Goal: Check status: Check status

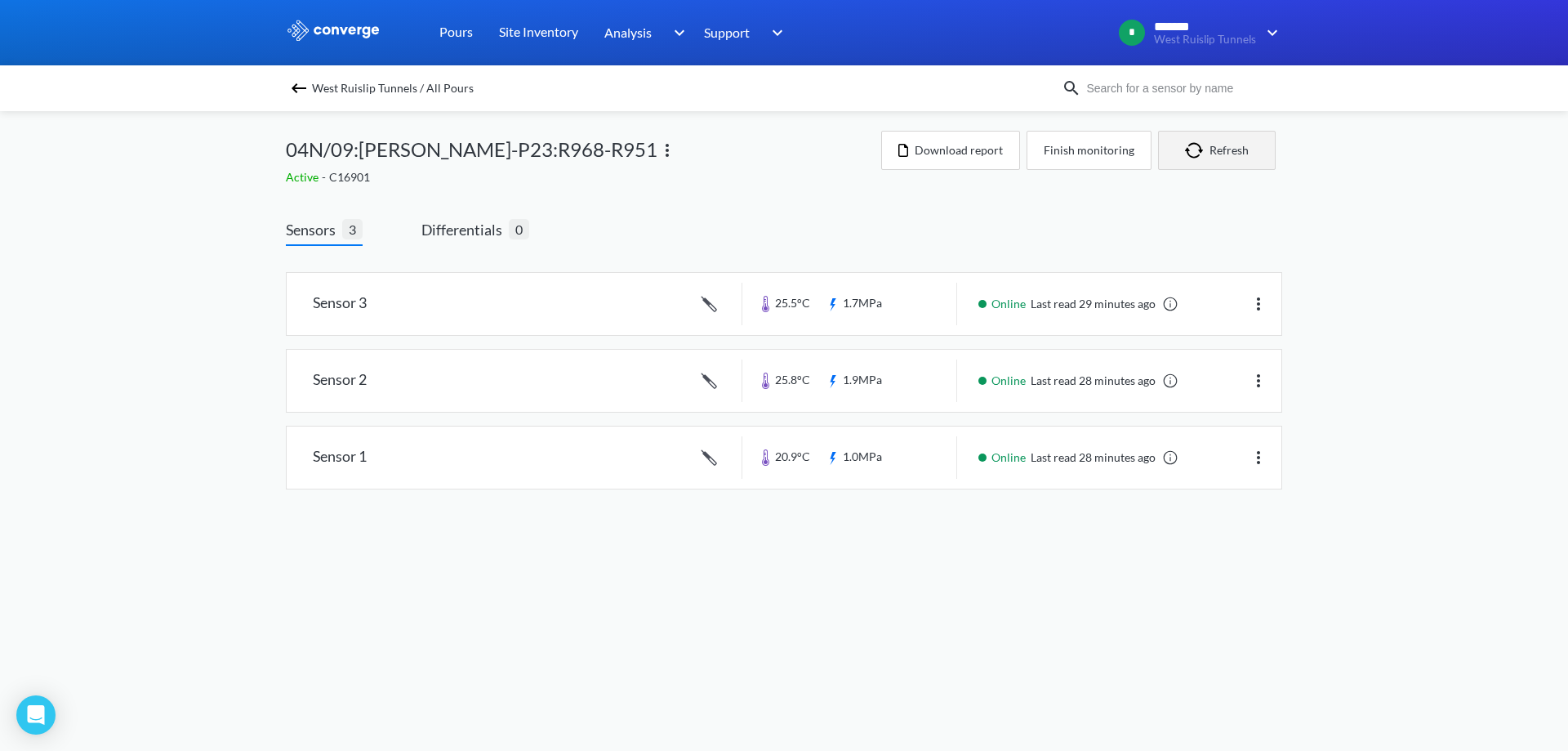
click at [1215, 145] on button "Refresh" at bounding box center [1216, 150] width 117 height 39
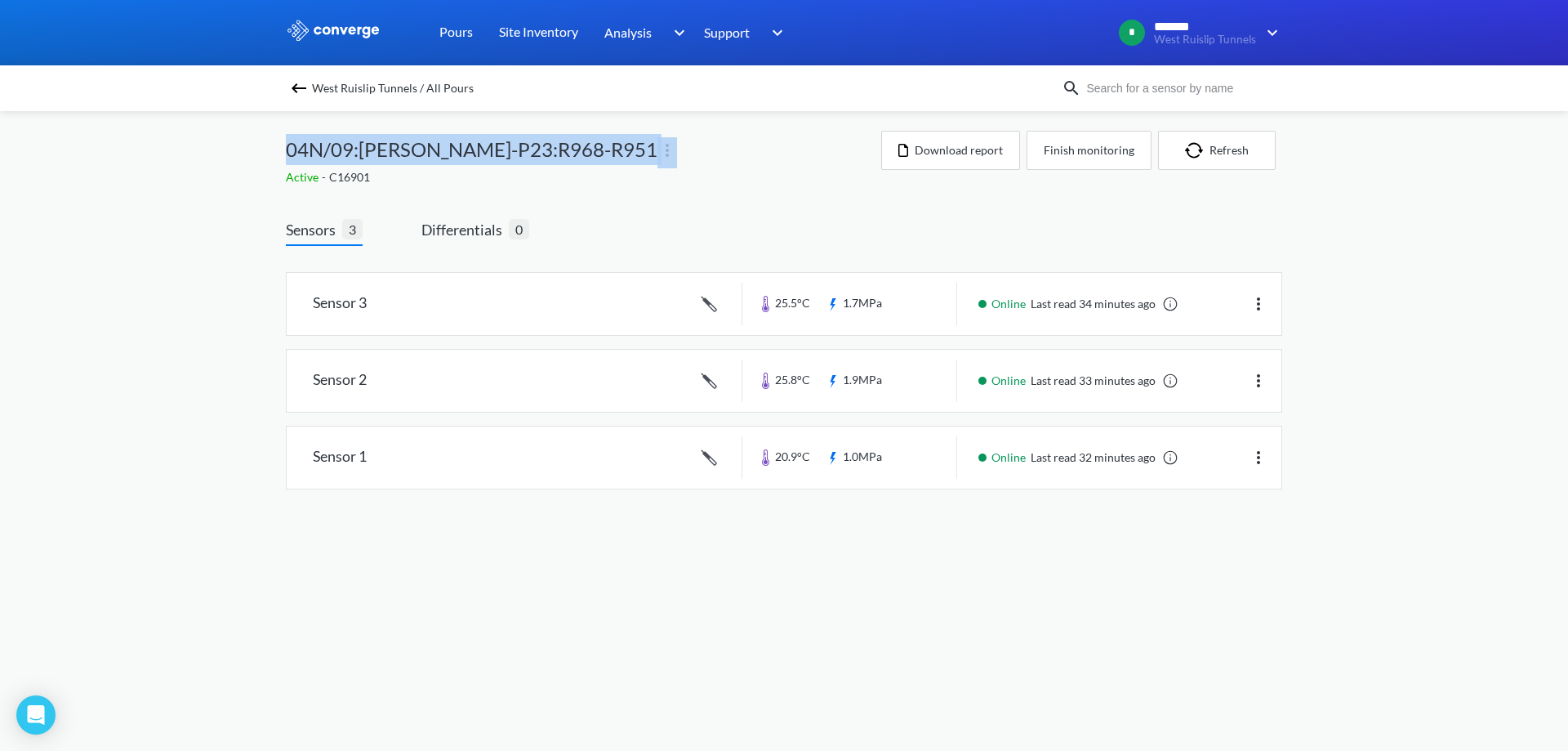
drag, startPoint x: 256, startPoint y: 160, endPoint x: 632, endPoint y: 143, distance: 376.4
click at [632, 143] on div "MENU West Ruislip Tunnels Pours Site Inventory Analysis Concrete Performance BI…" at bounding box center [784, 261] width 1568 height 522
click at [631, 143] on div "04N/09:[PERSON_NAME]-P23:R968-R951" at bounding box center [583, 149] width 595 height 38
click at [616, 153] on div "04N/09:[PERSON_NAME]-P23:R968-R951" at bounding box center [583, 149] width 595 height 38
drag, startPoint x: 277, startPoint y: 156, endPoint x: 598, endPoint y: 139, distance: 321.4
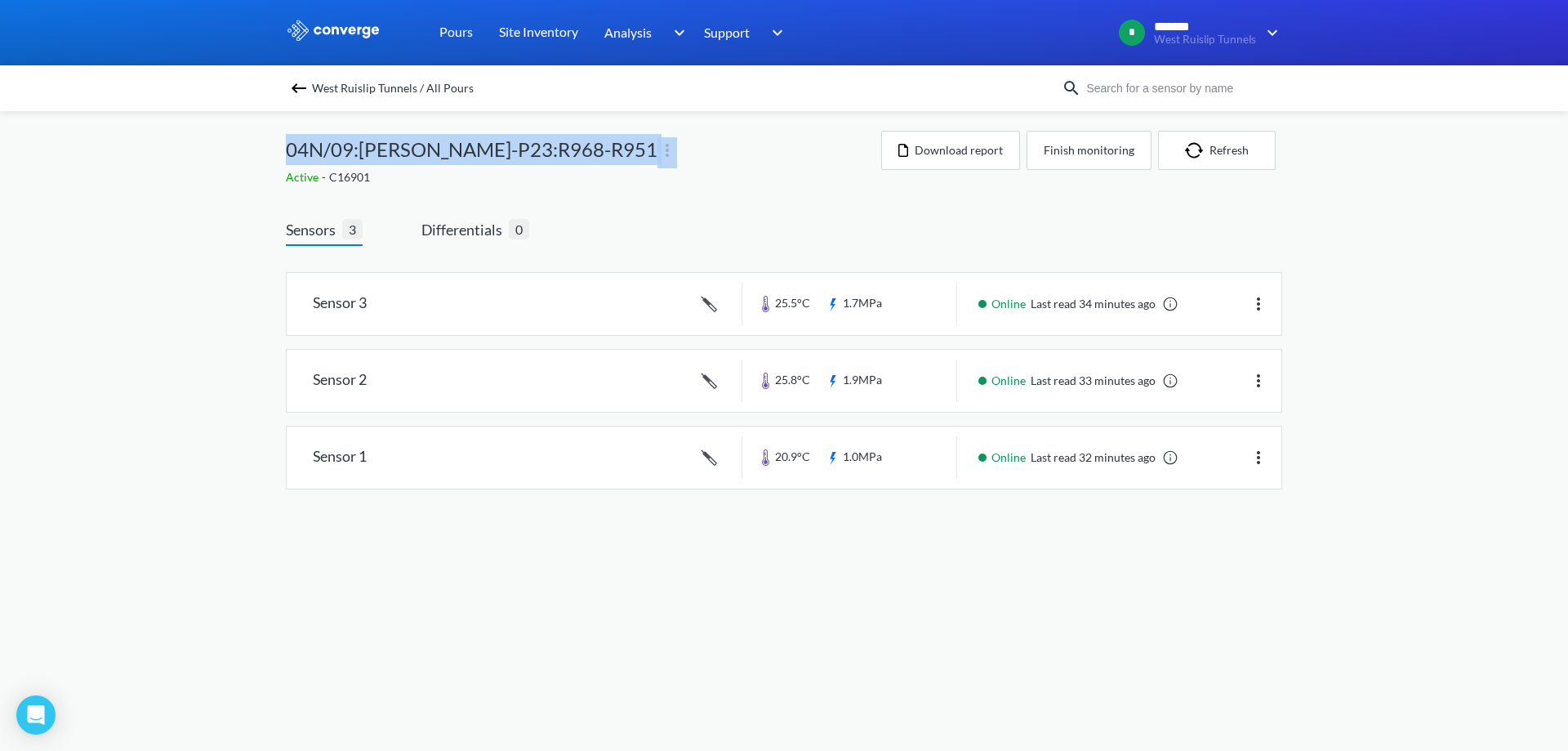
click at [598, 139] on div "MENU West Ruislip Tunnels Pours Site Inventory Analysis Concrete Performance BI…" at bounding box center [784, 261] width 1568 height 522
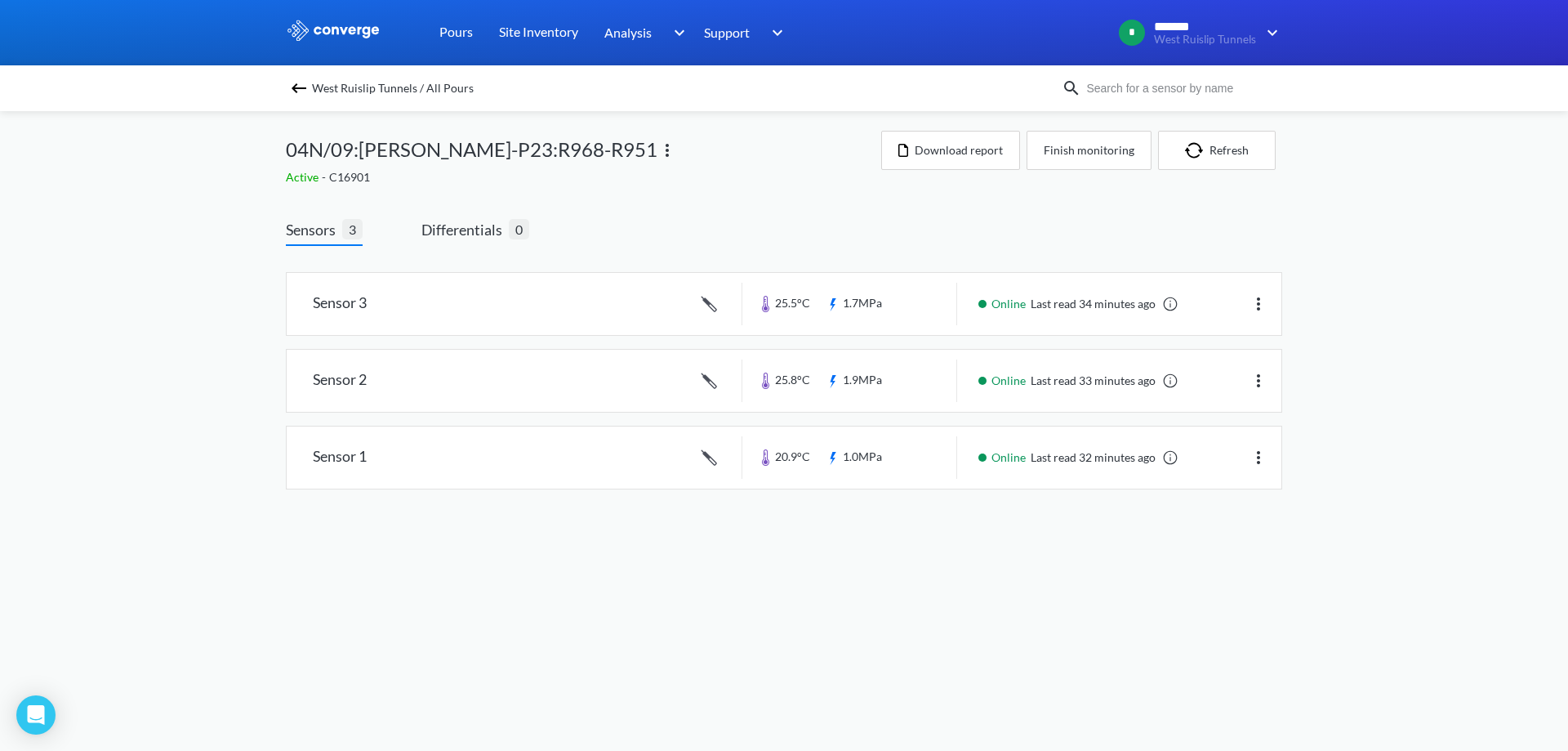
click at [617, 195] on div "Sensors 3 Differentials 0 Sensor 3 25.5°C 1.7MPa Online Last read 34 minutes ag…" at bounding box center [784, 359] width 996 height 328
click at [1263, 155] on button "Refresh" at bounding box center [1216, 150] width 117 height 39
click at [1260, 161] on button "Refresh" at bounding box center [1216, 150] width 117 height 39
click at [1260, 157] on button "Refresh" at bounding box center [1216, 150] width 117 height 39
click at [1185, 206] on div "Sensors 3 Differentials 0 Sensor 3 25.5°C 1.7MPa Online Last read 36 minutes ag…" at bounding box center [784, 359] width 996 height 328
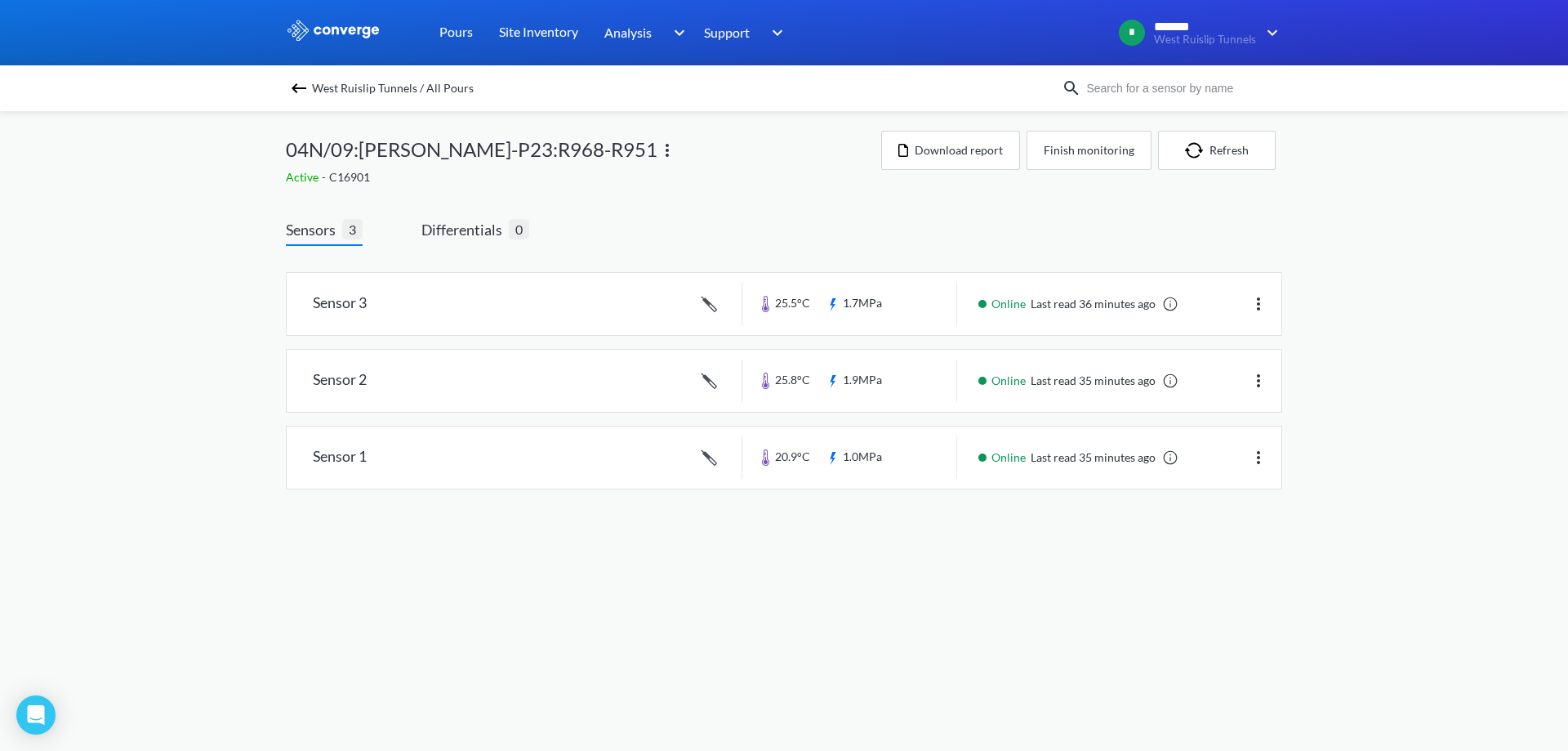
click at [1185, 206] on div "Sensors 3 Differentials 0 Sensor 3 25.5°C 1.7MPa Online Last read 36 minutes ag…" at bounding box center [784, 359] width 996 height 328
click at [1260, 159] on button "Refresh" at bounding box center [1216, 150] width 117 height 39
click at [1171, 155] on button "Refresh" at bounding box center [1216, 150] width 117 height 39
click at [1250, 153] on button "Refresh" at bounding box center [1216, 150] width 117 height 39
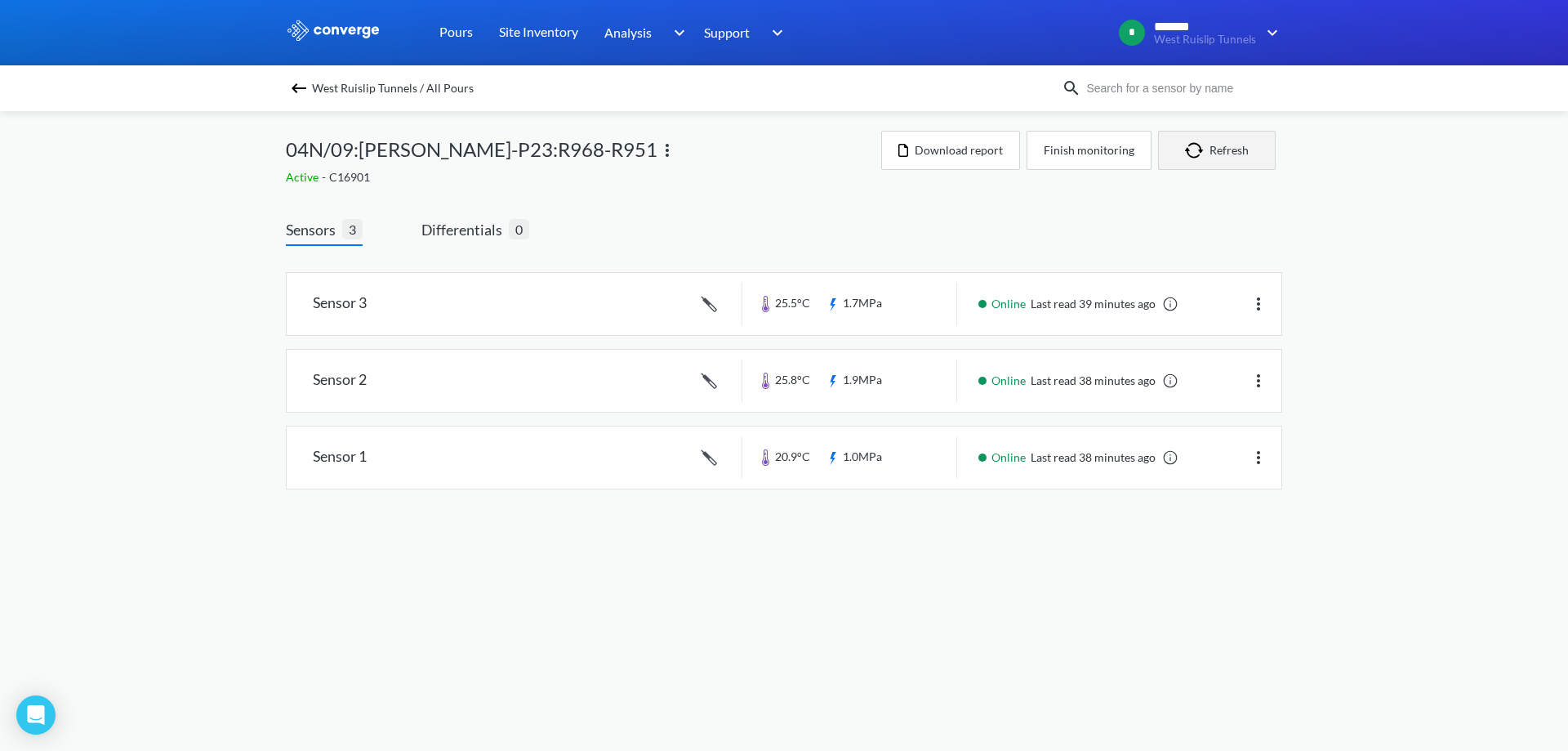
drag, startPoint x: 1250, startPoint y: 153, endPoint x: 1273, endPoint y: 224, distance: 74.6
click at [1252, 176] on div "04N/09:WB-DL-P23:R968-R951 Active - C16901 Download report Finish monitoring Re…" at bounding box center [784, 158] width 996 height 56
click at [1196, 163] on button "Refresh" at bounding box center [1216, 150] width 117 height 39
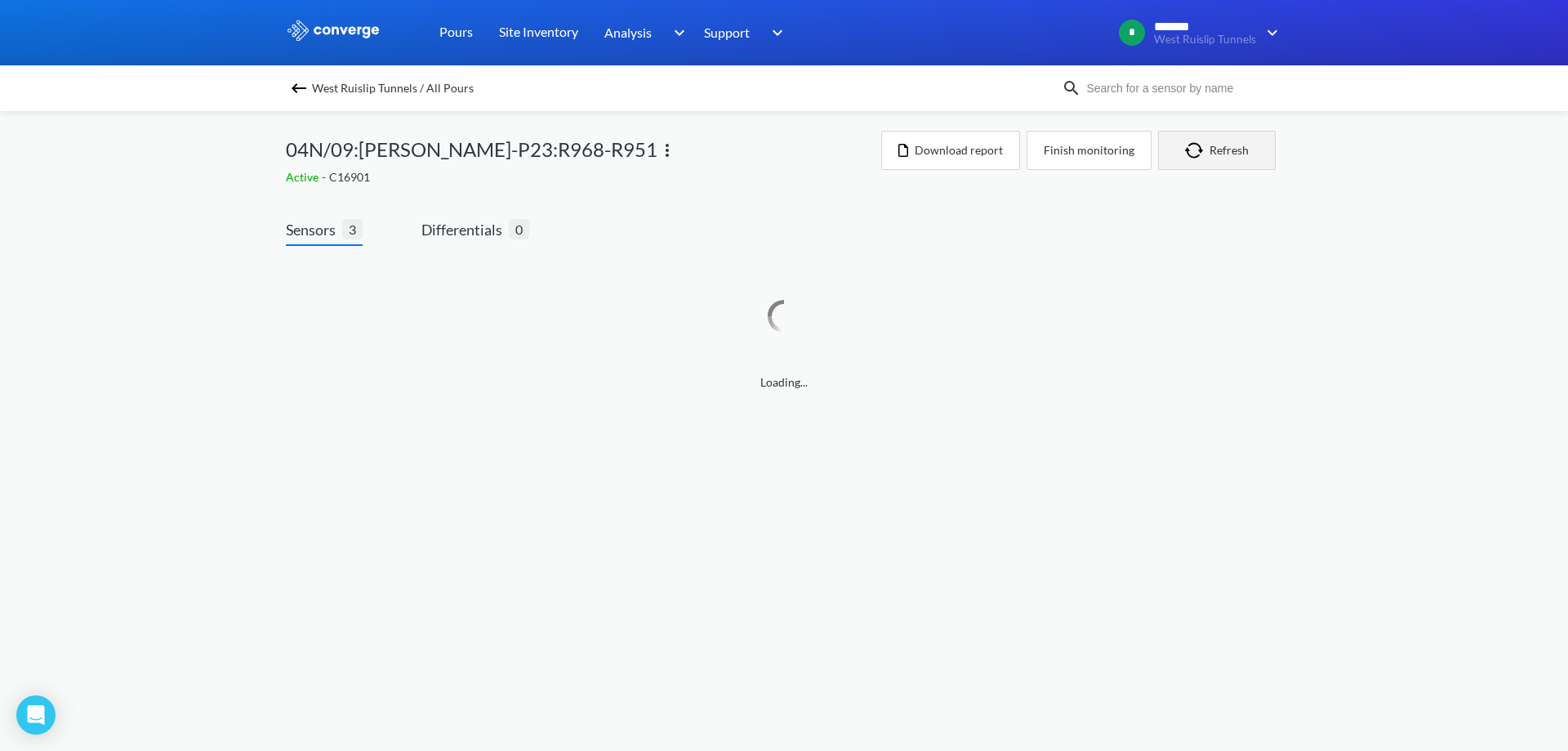
click at [1196, 163] on button "Refresh" at bounding box center [1216, 150] width 117 height 39
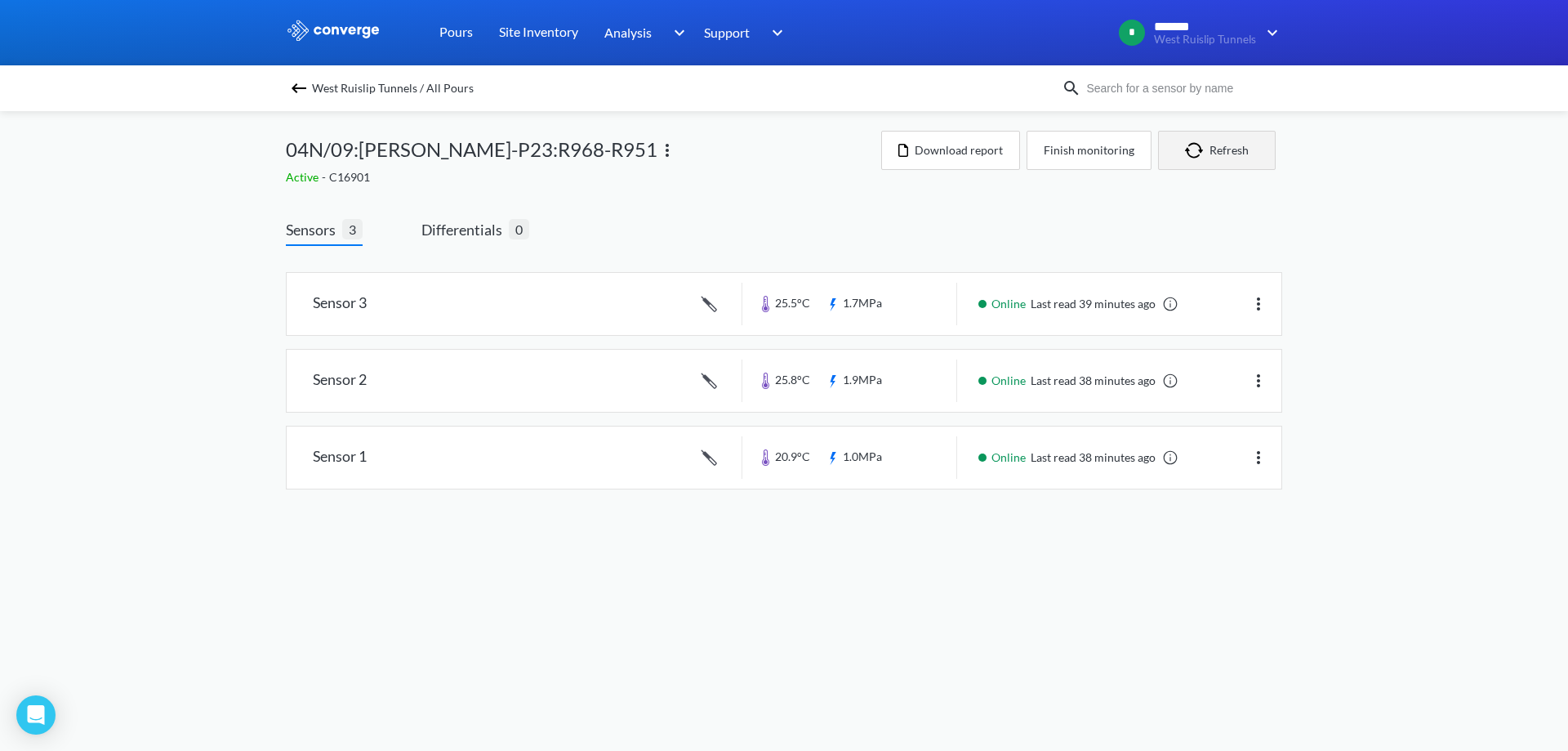
click at [1191, 142] on button "Refresh" at bounding box center [1216, 150] width 117 height 39
click at [1195, 154] on img "button" at bounding box center [1197, 150] width 25 height 17
click at [1230, 148] on button "Refresh" at bounding box center [1216, 150] width 117 height 39
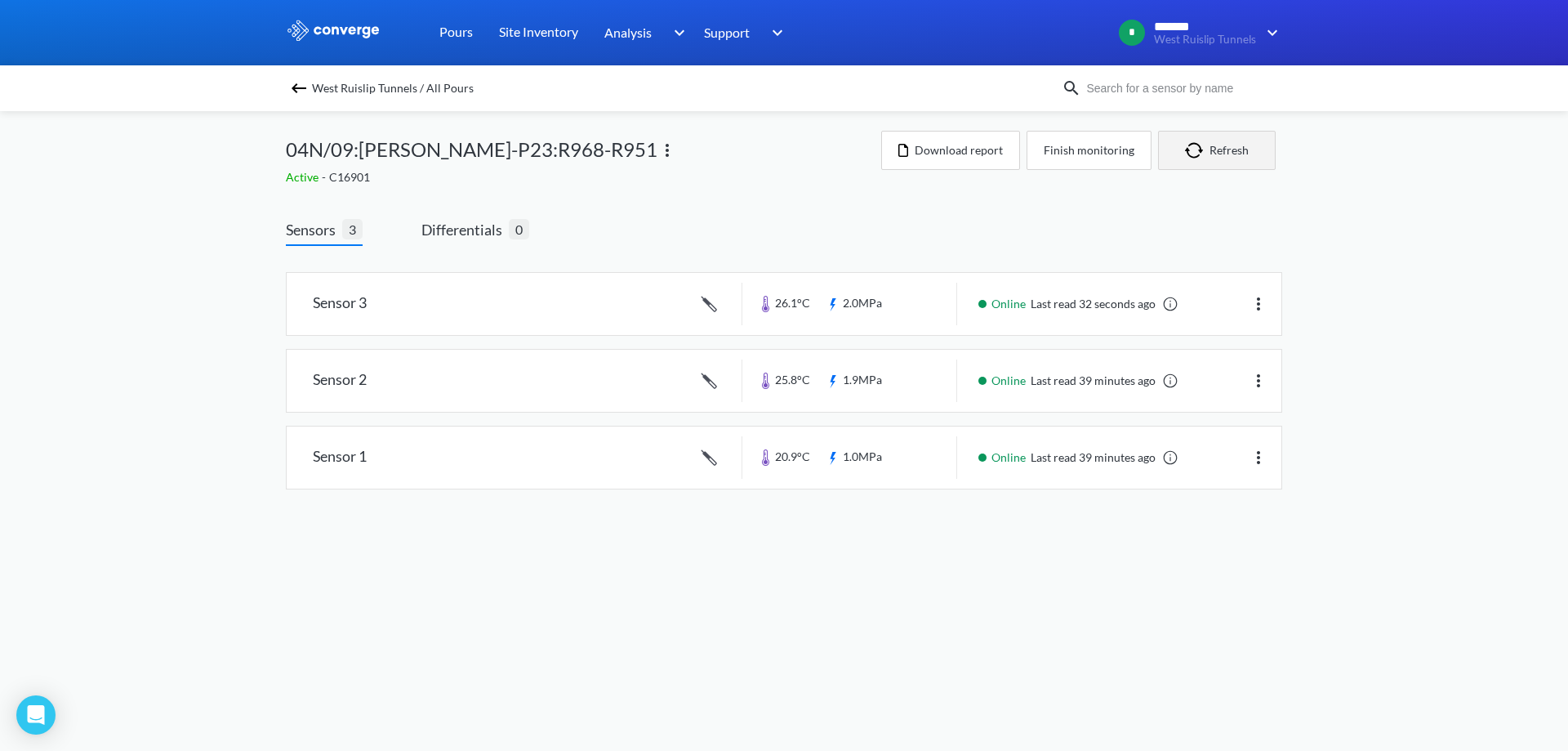
click at [1230, 148] on button "Refresh" at bounding box center [1216, 150] width 117 height 39
click at [1176, 148] on button "Refresh" at bounding box center [1216, 150] width 117 height 39
click at [1256, 151] on button "Refresh" at bounding box center [1216, 150] width 117 height 39
click at [1221, 138] on button "Refresh" at bounding box center [1216, 150] width 117 height 39
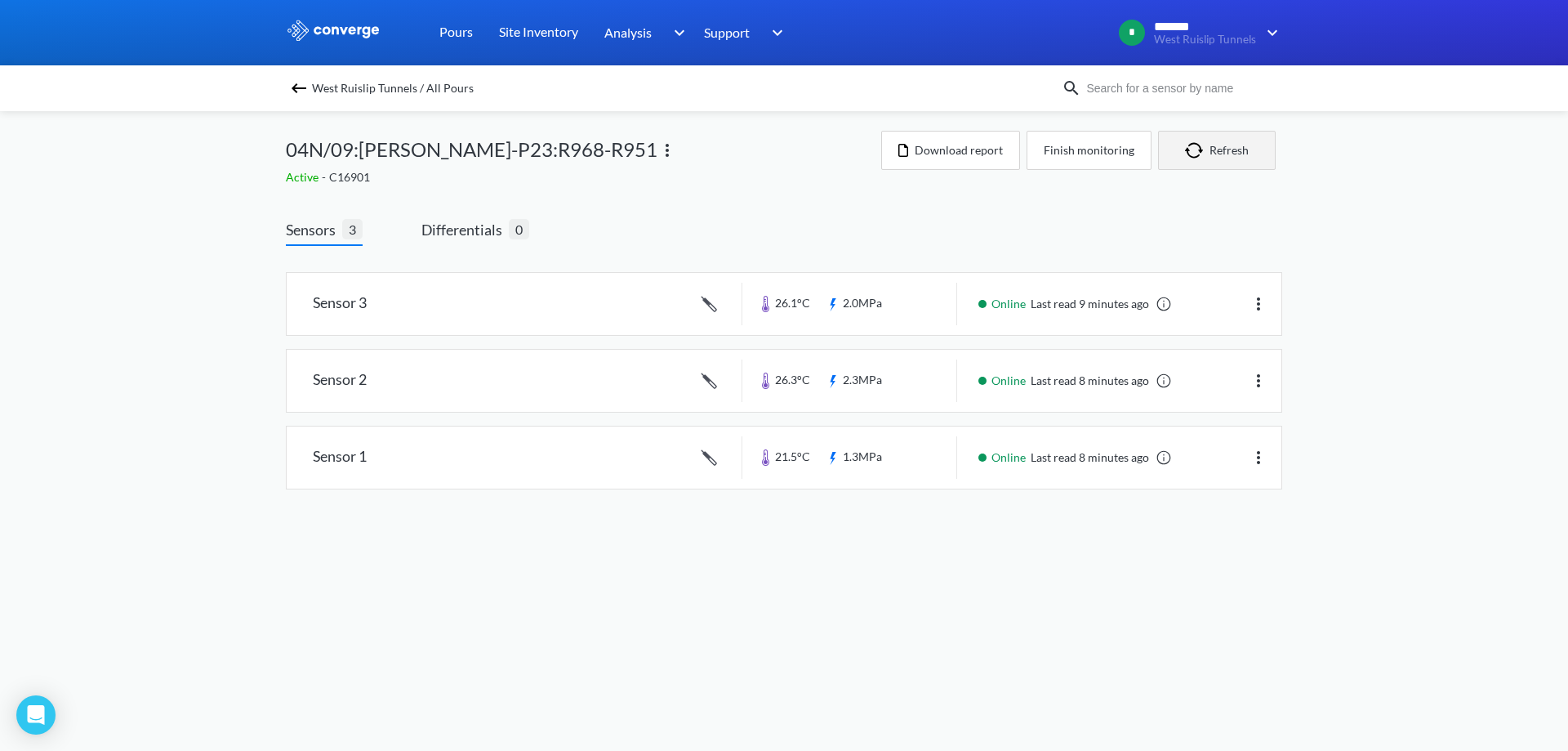
click at [1232, 152] on button "Refresh" at bounding box center [1216, 150] width 117 height 39
